Goal: Task Accomplishment & Management: Use online tool/utility

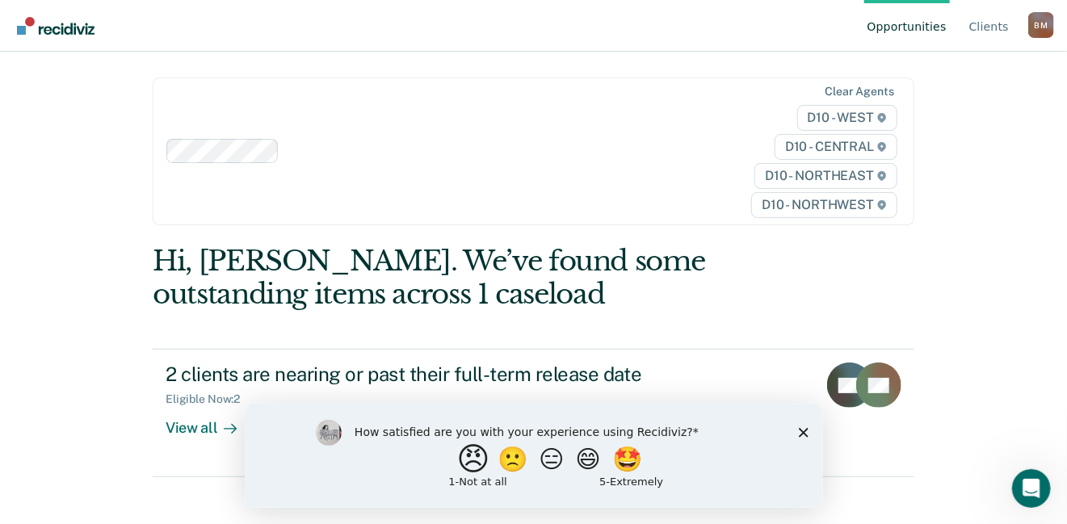
click at [461, 456] on button "😠" at bounding box center [475, 459] width 38 height 32
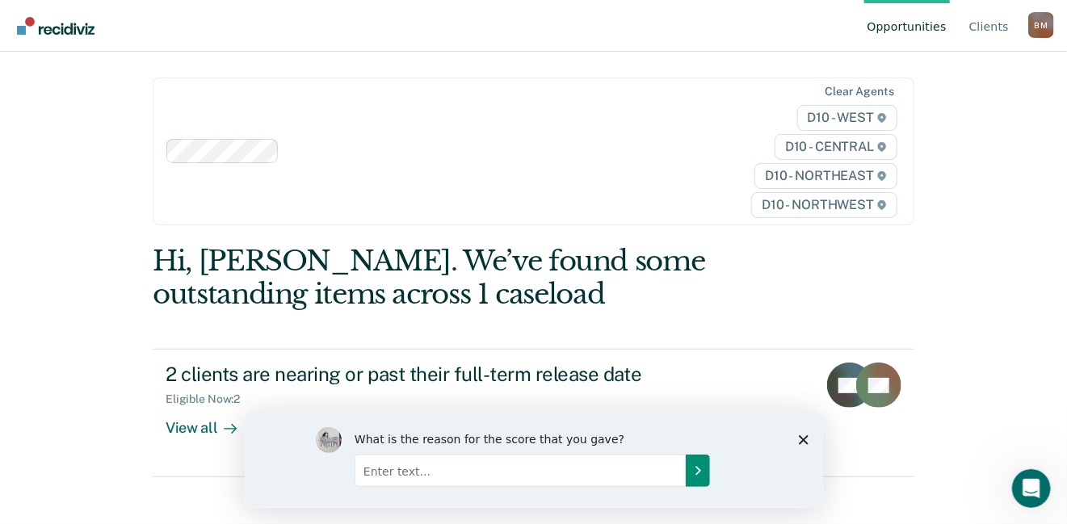
click at [699, 469] on icon "Submit your response" at bounding box center [697, 470] width 4 height 7
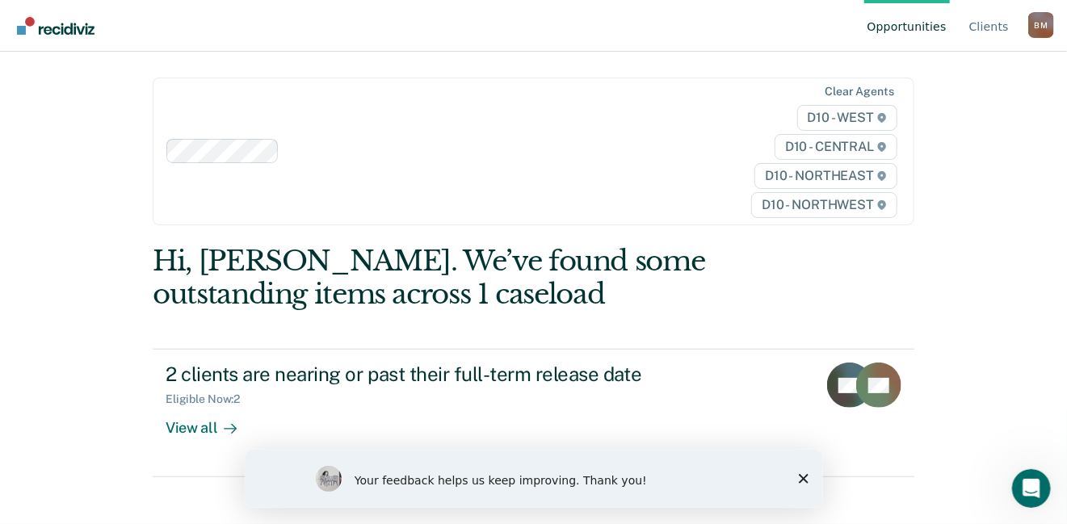
click at [805, 475] on polygon "Close survey" at bounding box center [803, 478] width 10 height 10
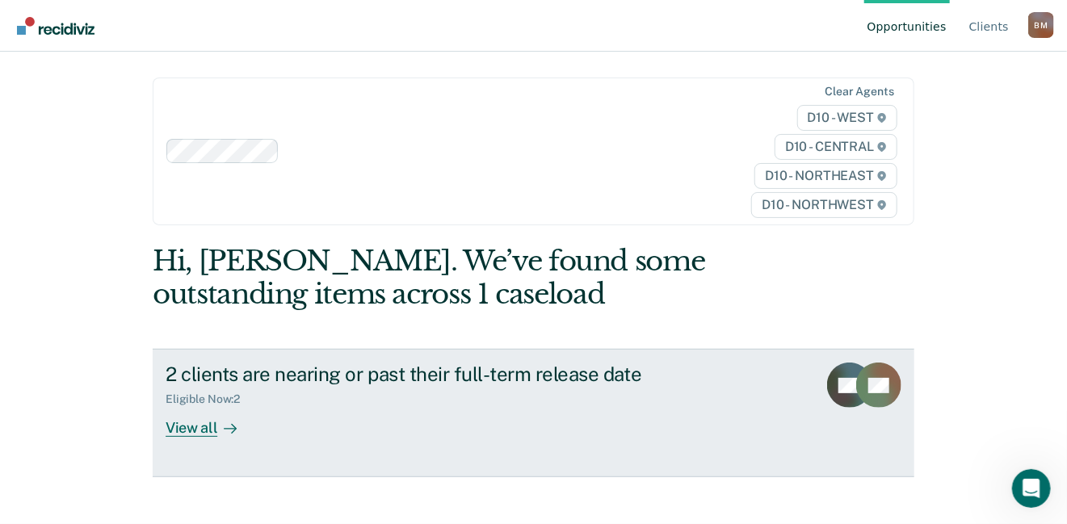
click at [189, 428] on div "View all" at bounding box center [211, 422] width 90 height 32
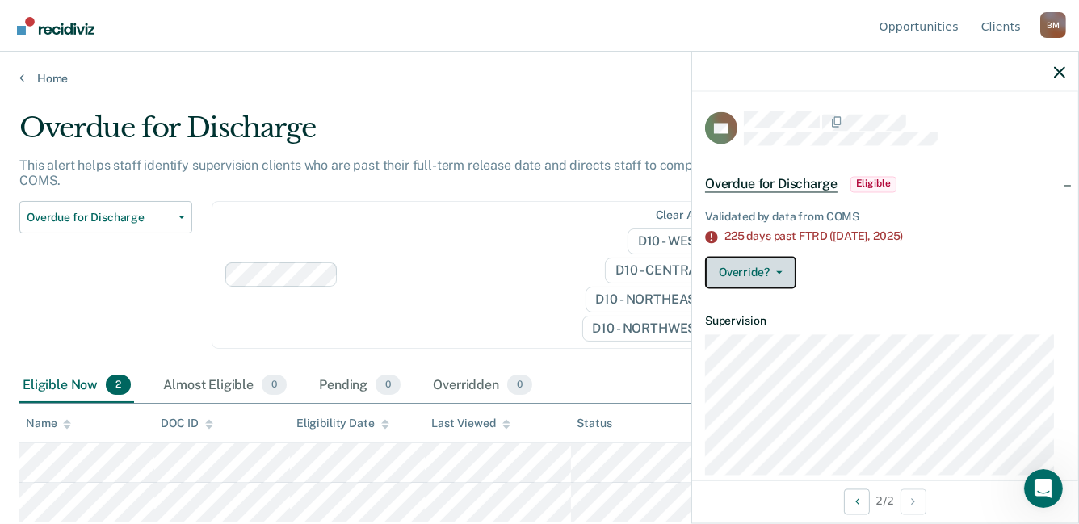
click at [783, 275] on button "Override?" at bounding box center [750, 273] width 91 height 32
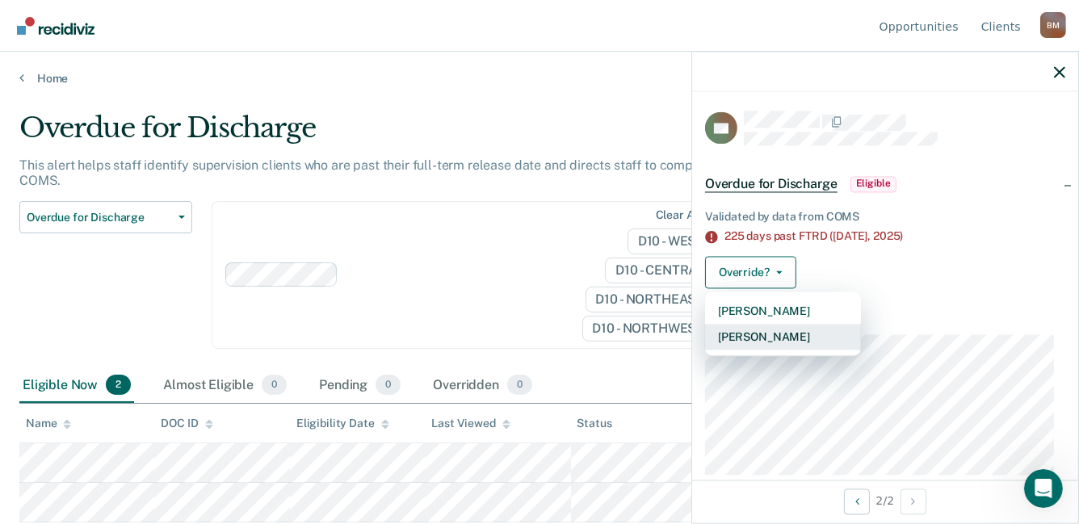
click at [771, 327] on button "[PERSON_NAME]" at bounding box center [783, 338] width 156 height 26
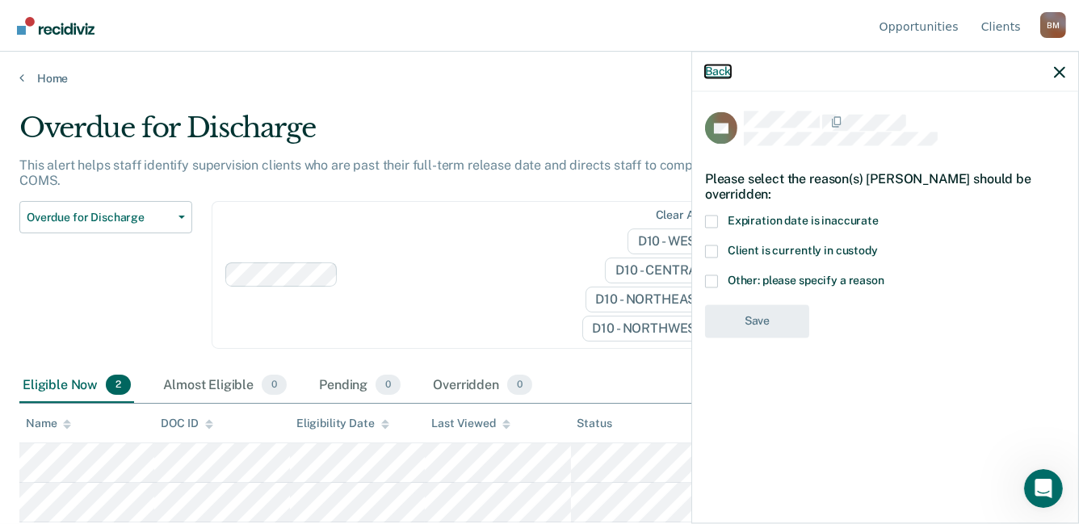
click at [717, 66] on button "Back" at bounding box center [718, 72] width 26 height 14
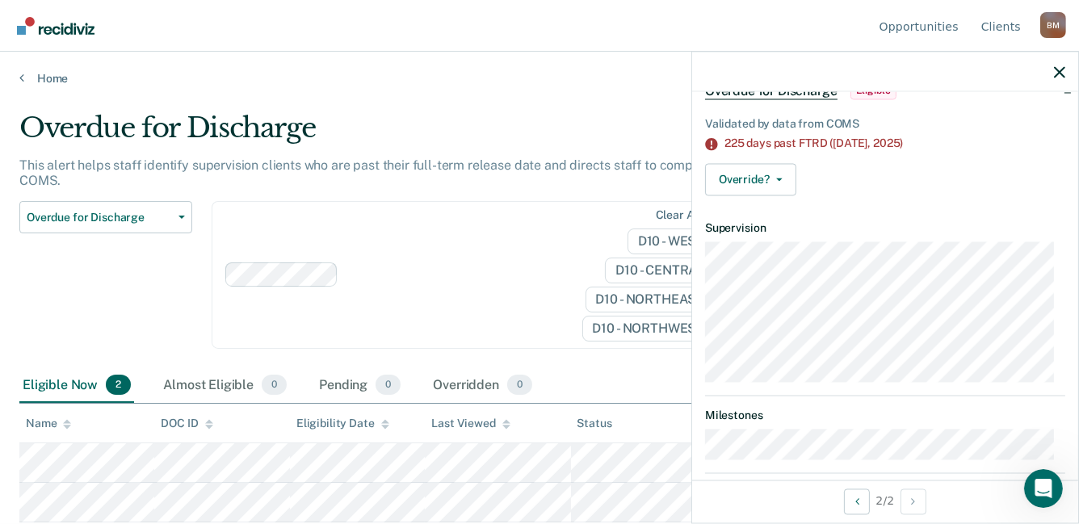
scroll to position [116, 0]
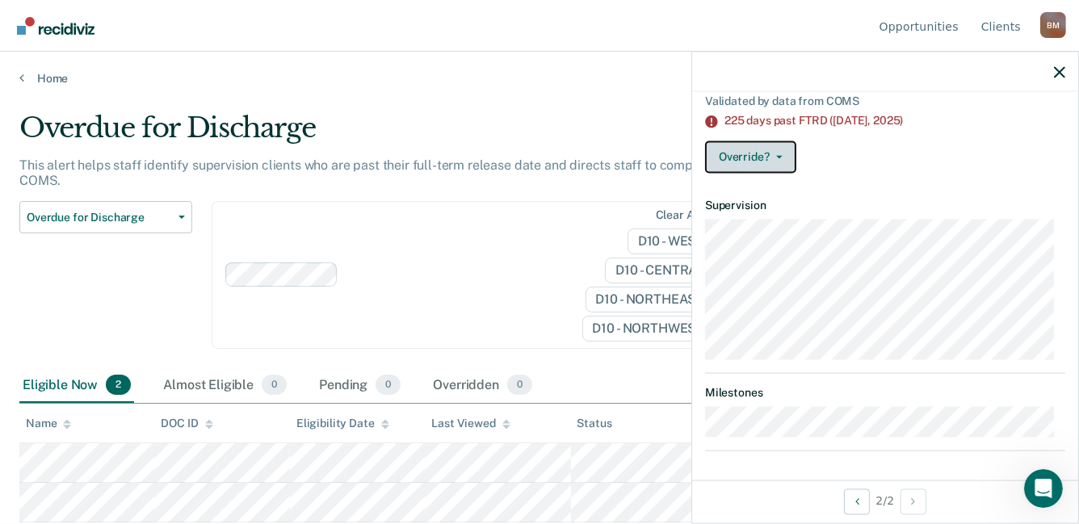
click at [759, 162] on button "Override?" at bounding box center [750, 157] width 91 height 32
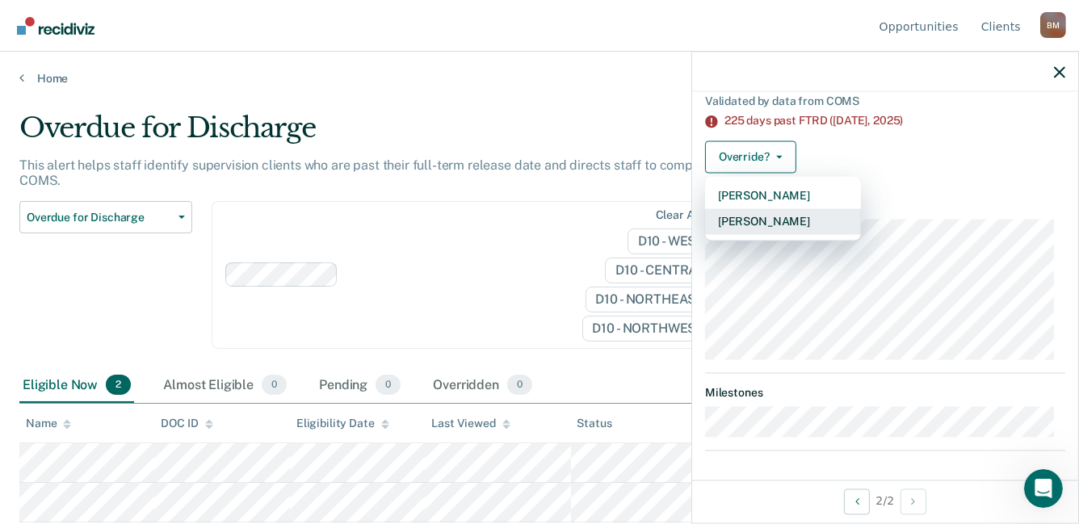
click at [752, 214] on button "[PERSON_NAME]" at bounding box center [783, 222] width 156 height 26
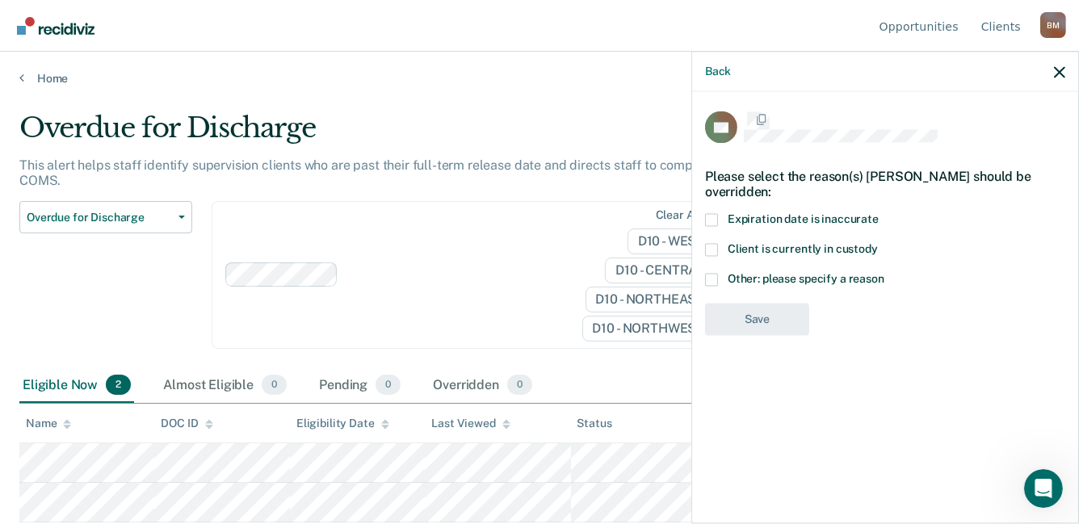
scroll to position [0, 0]
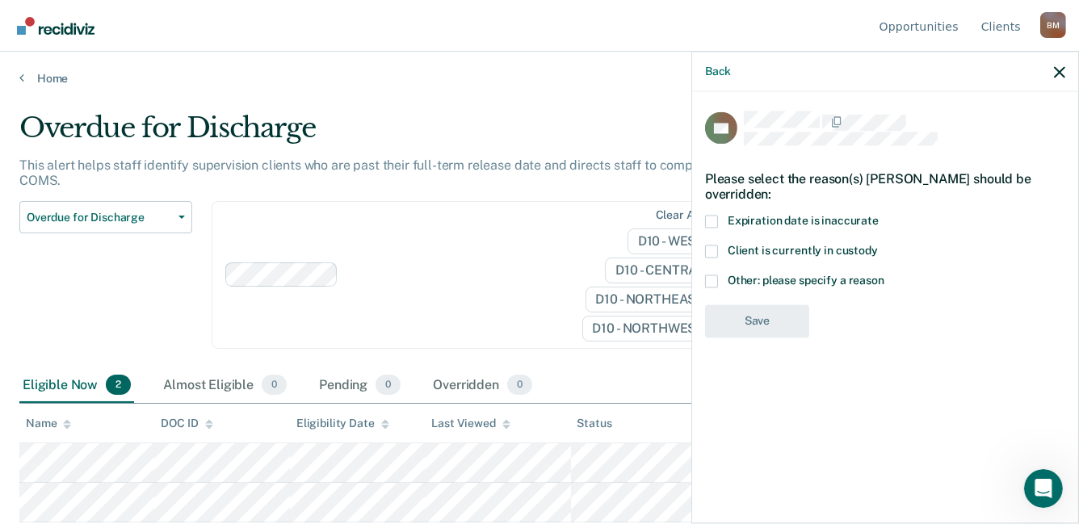
click at [714, 215] on span at bounding box center [711, 221] width 13 height 13
click at [879, 215] on input "Expiration date is inaccurate" at bounding box center [879, 215] width 0 height 0
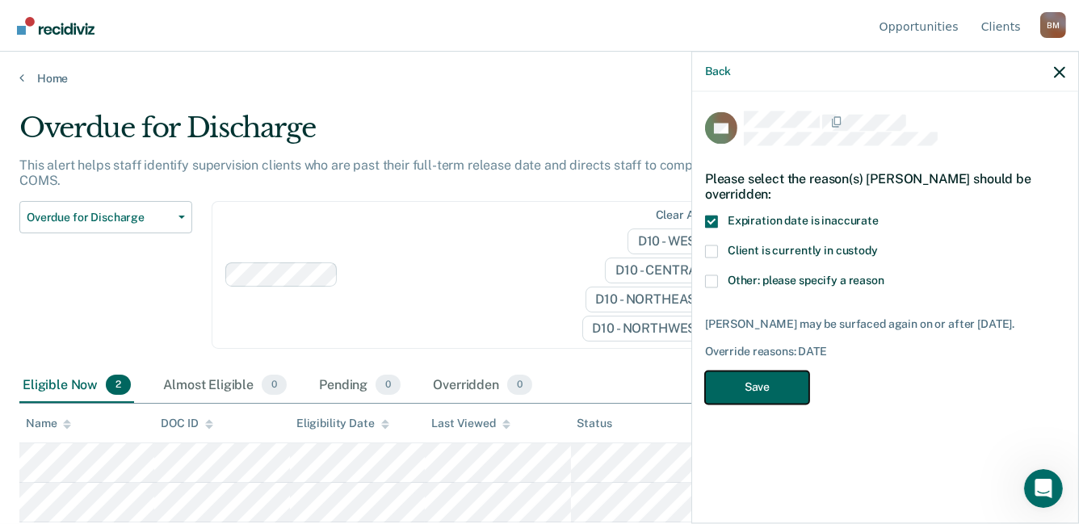
click at [753, 372] on button "Save" at bounding box center [757, 388] width 104 height 33
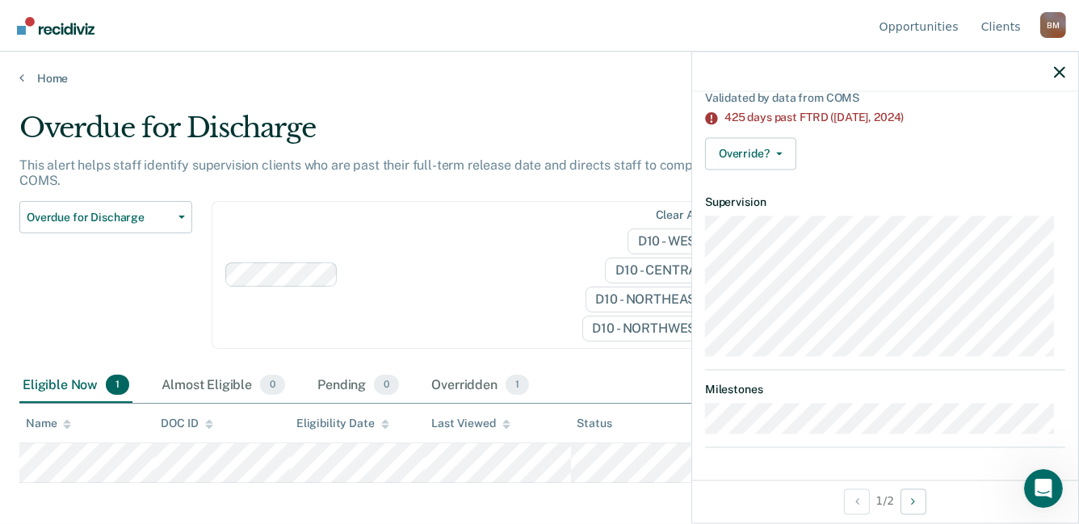
scroll to position [99, 0]
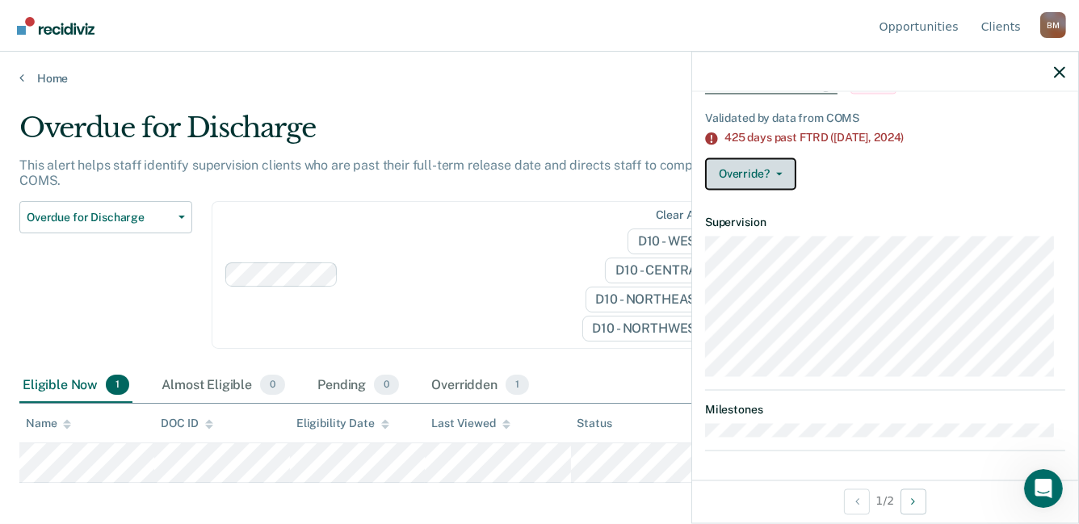
click at [773, 173] on span "button" at bounding box center [776, 174] width 13 height 3
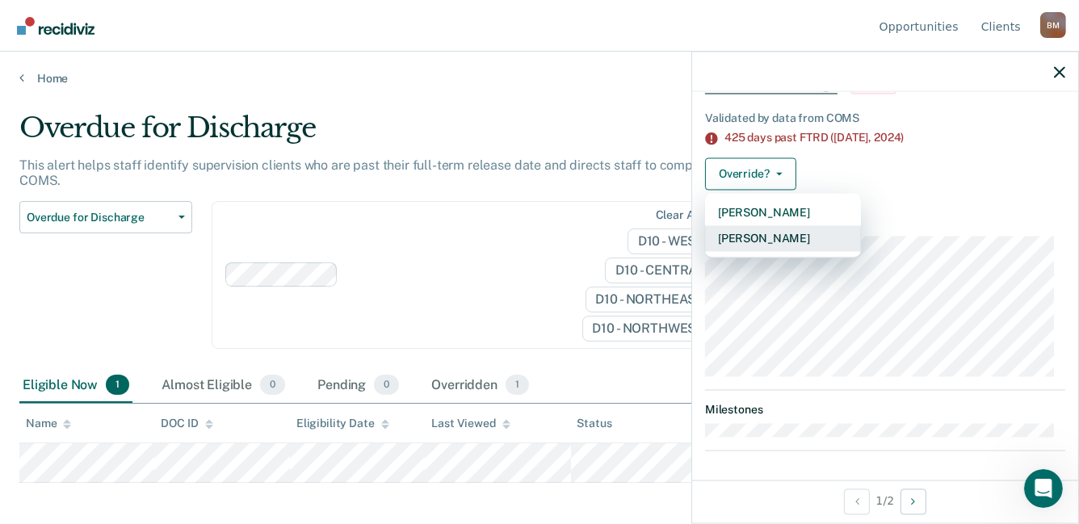
click at [762, 234] on button "[PERSON_NAME]" at bounding box center [783, 239] width 156 height 26
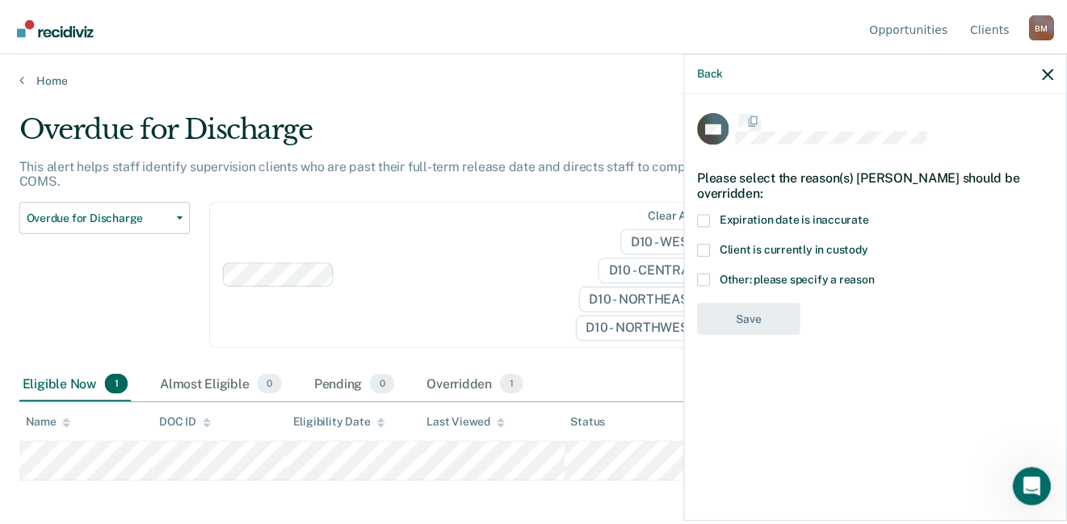
scroll to position [0, 0]
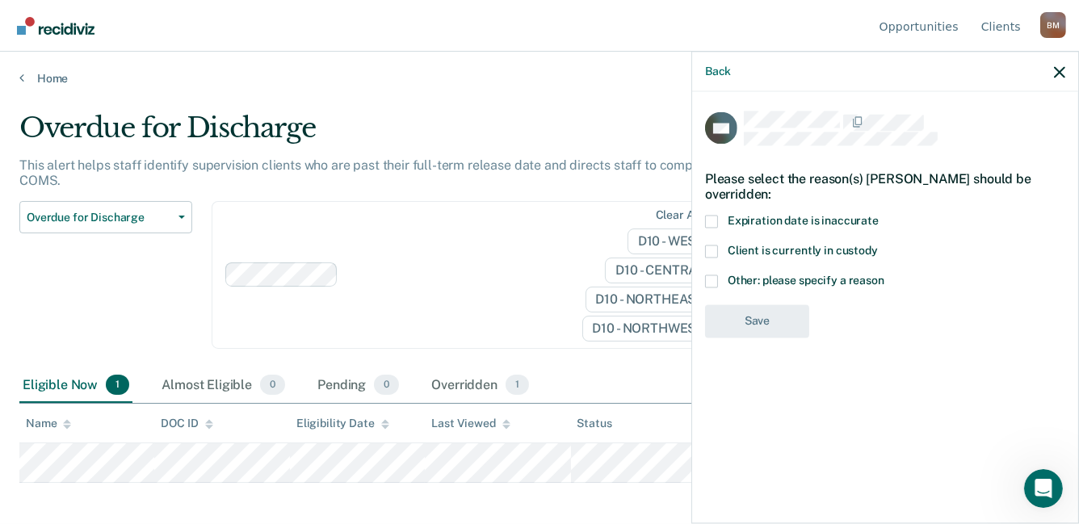
click at [720, 276] on label "Other: please specify a reason" at bounding box center [885, 283] width 360 height 17
click at [885, 275] on input "Other: please specify a reason" at bounding box center [885, 275] width 0 height 0
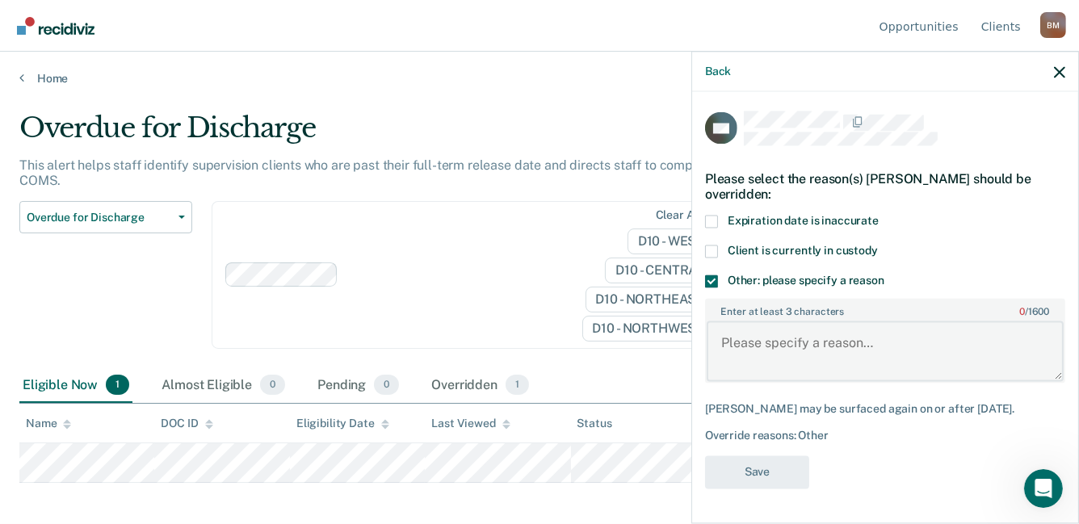
click at [782, 355] on textarea "Enter at least 3 characters 0 / 1600" at bounding box center [885, 351] width 357 height 60
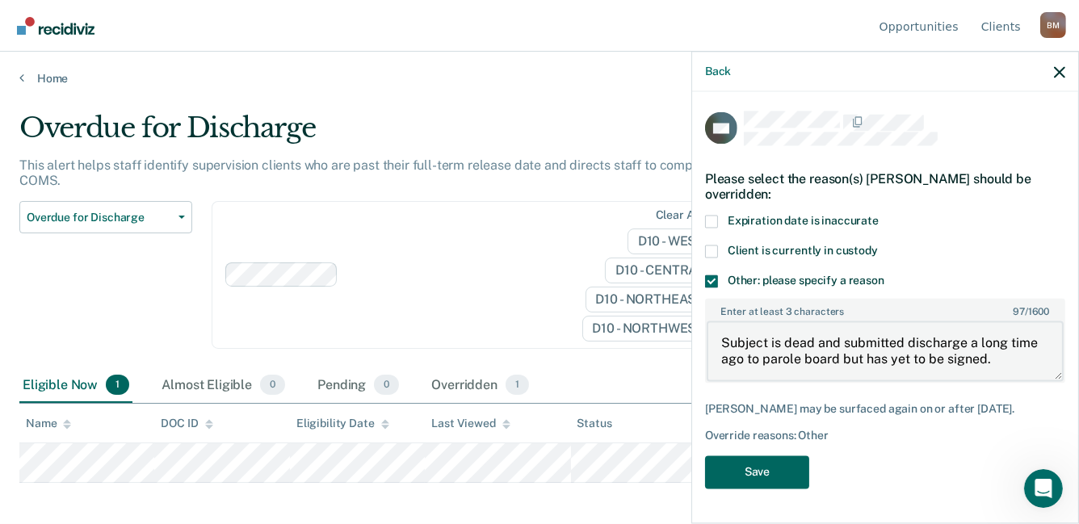
type textarea "Subject is dead and submitted discharge a long time ago to parole board but has…"
click at [754, 473] on button "Save" at bounding box center [757, 472] width 104 height 33
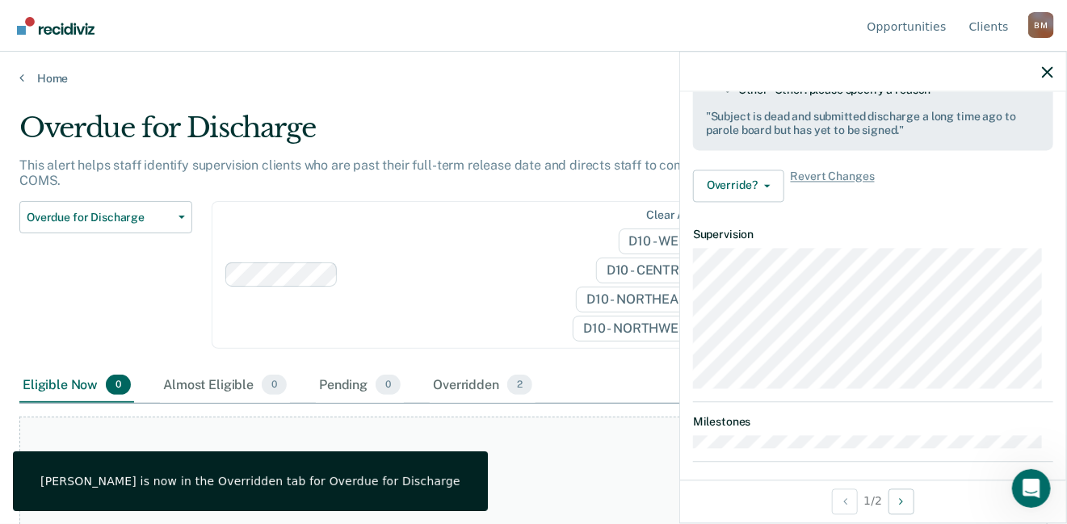
scroll to position [271, 0]
